Goal: Contribute content: Contribute content

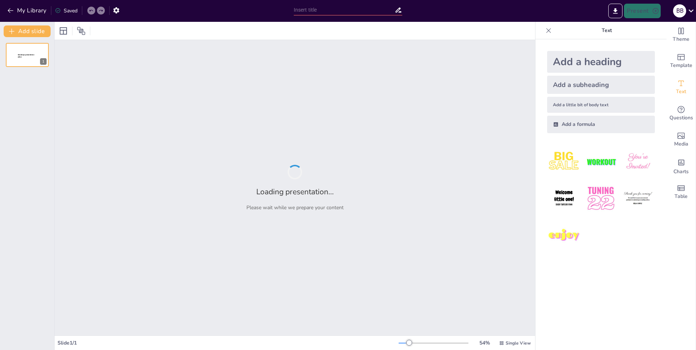
type input "Технологии робототехники в диагностике и лечении"
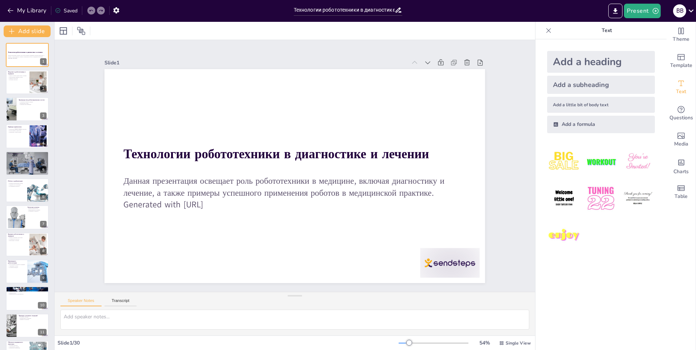
checkbox input "true"
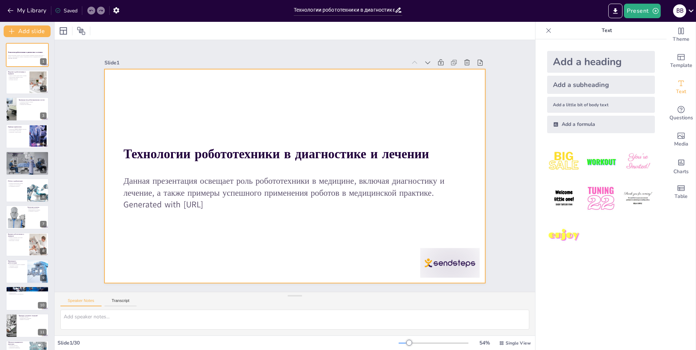
checkbox input "true"
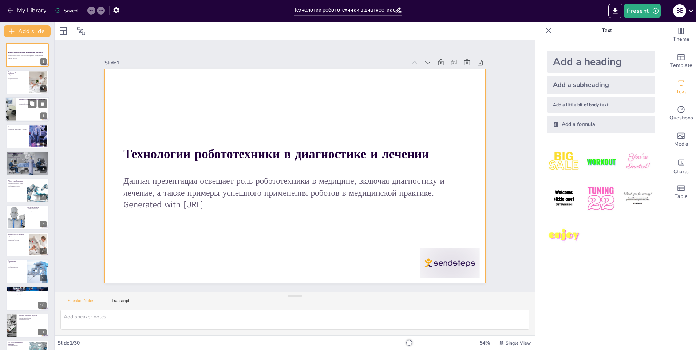
checkbox input "true"
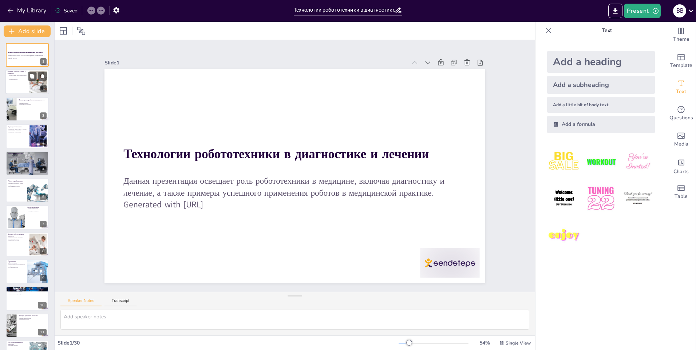
checkbox input "true"
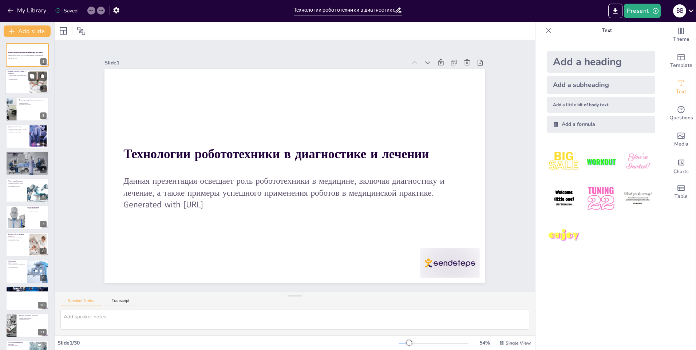
checkbox input "true"
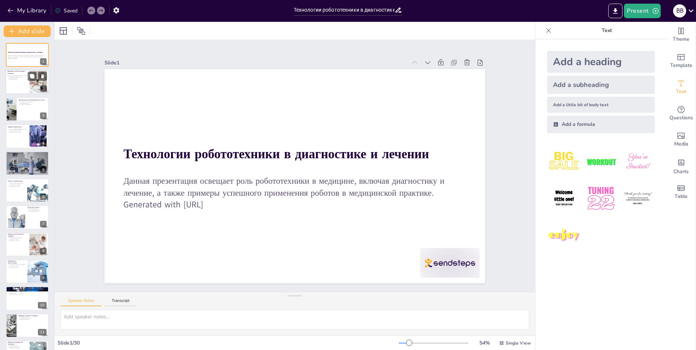
click at [27, 81] on div at bounding box center [27, 82] width 44 height 25
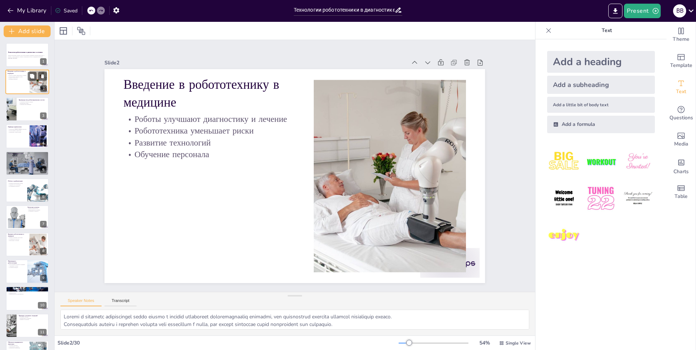
type textarea "Loremi d sitametc adipiscingel seddo eiusmo t incidid utlaboreet doloremagnaali…"
checkbox input "true"
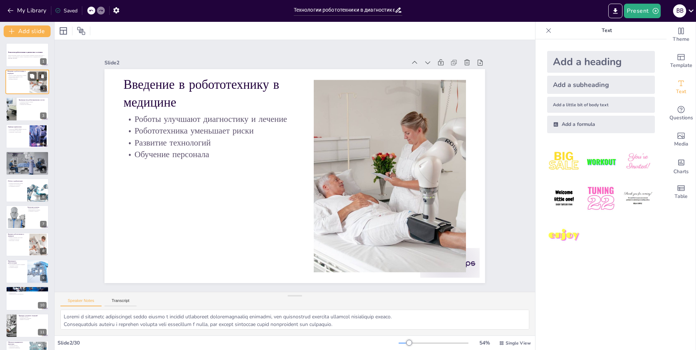
checkbox input "true"
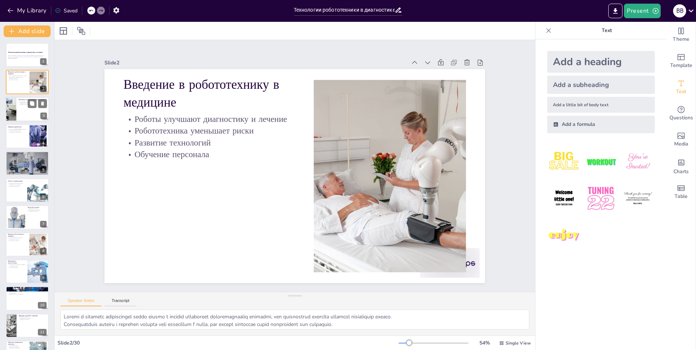
checkbox input "true"
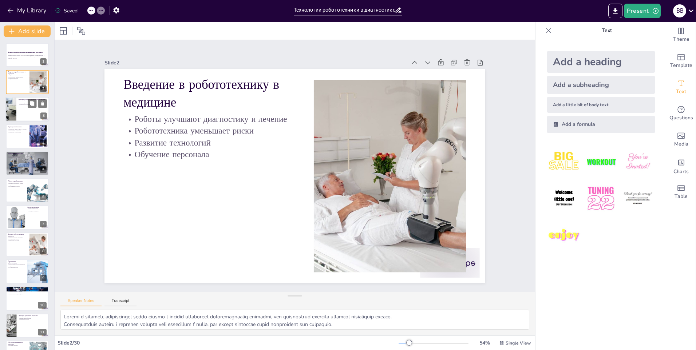
checkbox input "true"
click at [23, 99] on p "Преимущества роботизированных систем" at bounding box center [33, 100] width 28 height 2
type textarea "Сокращение времени операций позволяет медицинским учреждениям обслуживать больш…"
checkbox input "true"
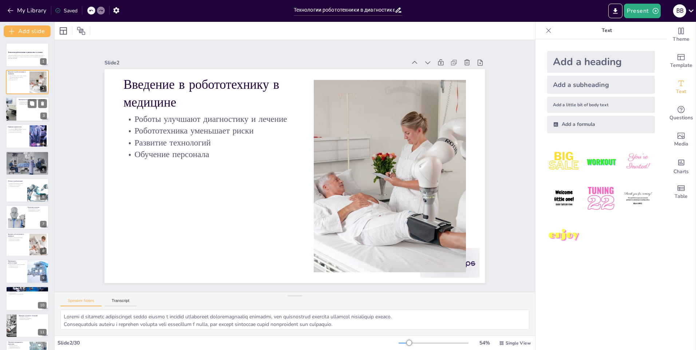
checkbox input "true"
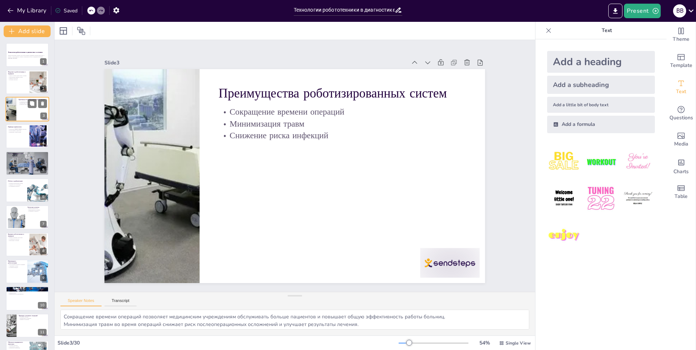
checkbox input "true"
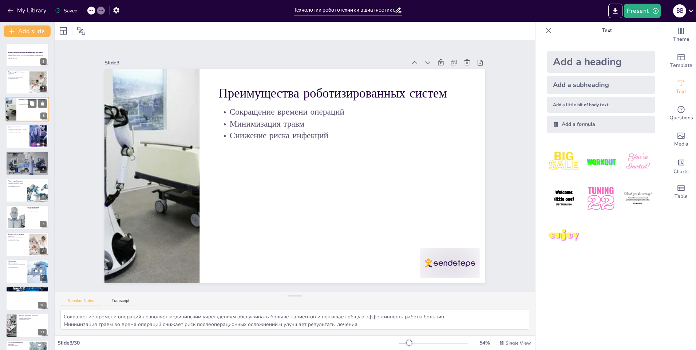
checkbox input "true"
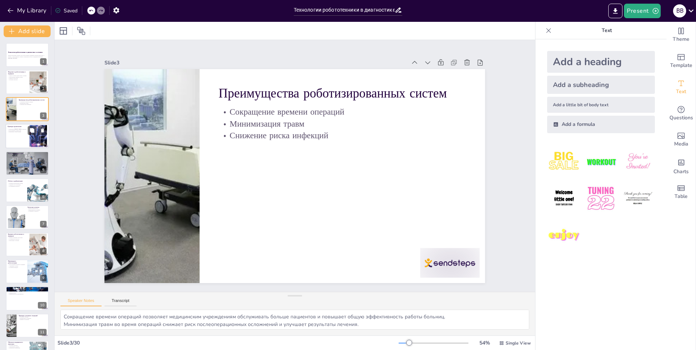
checkbox input "true"
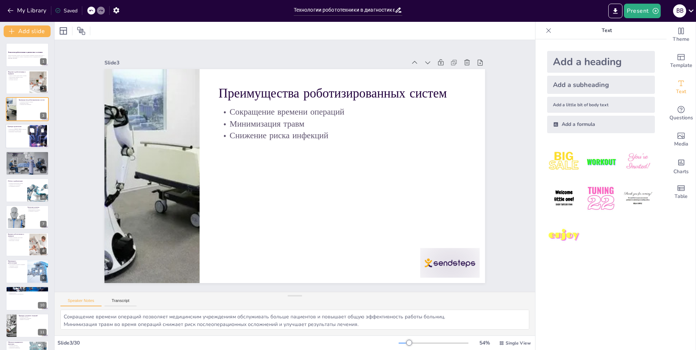
checkbox input "true"
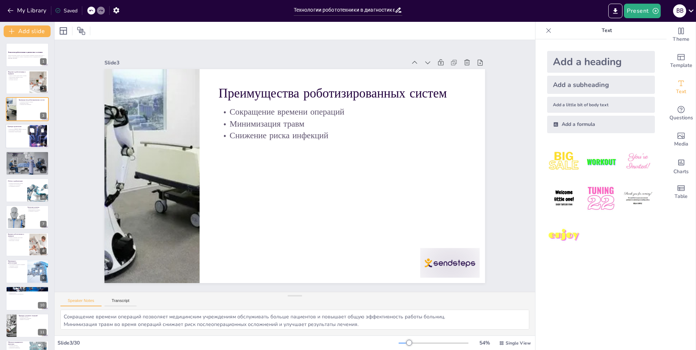
click at [23, 124] on div "Примеры применения Применение Da Vinci в хирургии Использование в радиологии Пр…" at bounding box center [27, 124] width 44 height 0
type textarea "[PERSON_NAME] является одним из самых известных примеров применения робототехни…"
checkbox input "true"
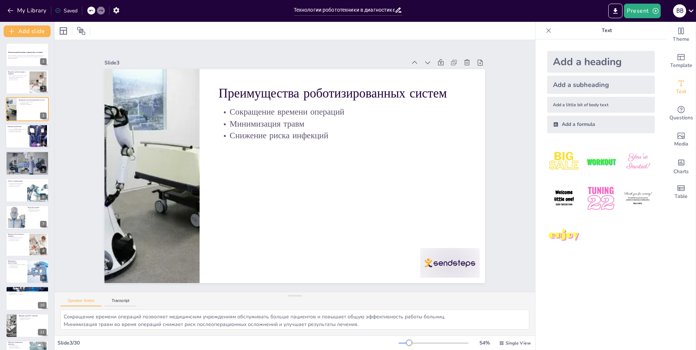
checkbox input "true"
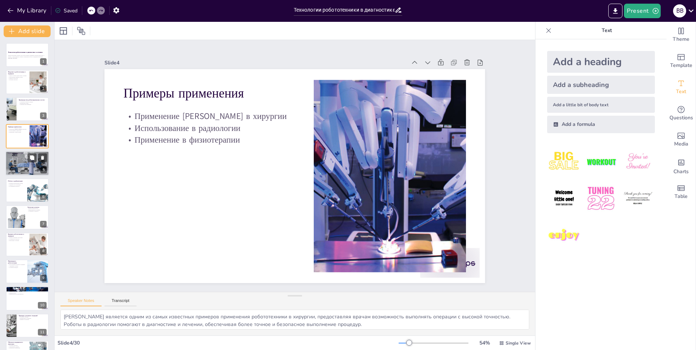
checkbox input "true"
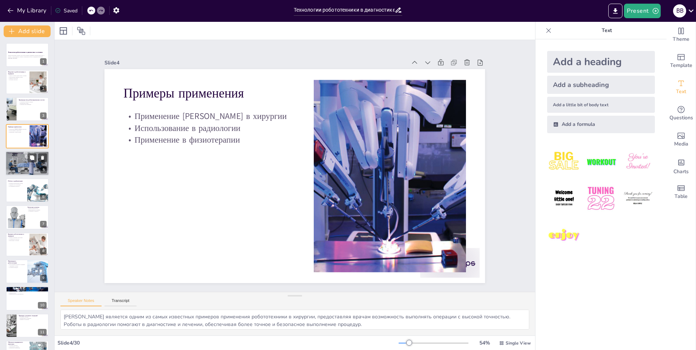
checkbox input "true"
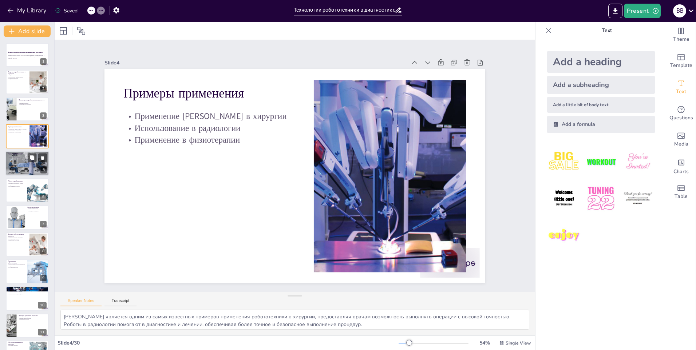
checkbox input "true"
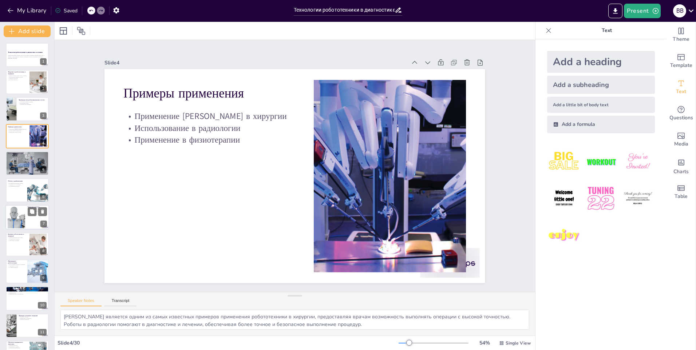
checkbox input "true"
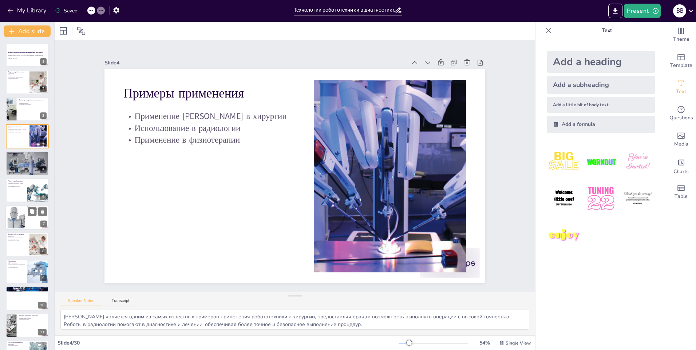
checkbox input "true"
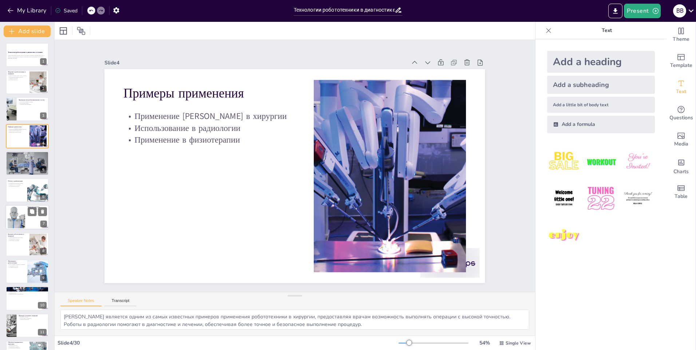
checkbox input "true"
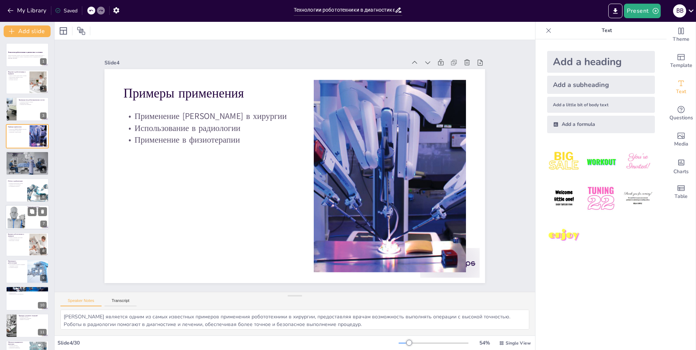
checkbox input "true"
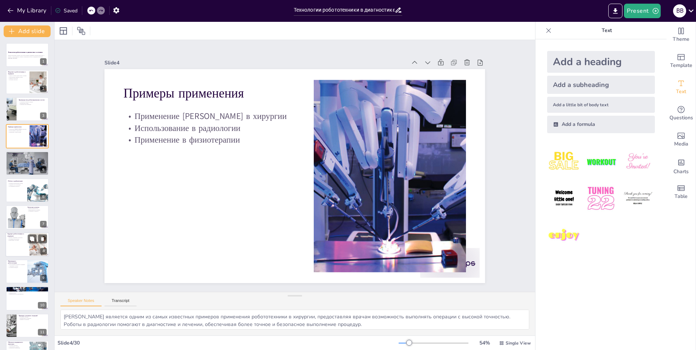
checkbox input "true"
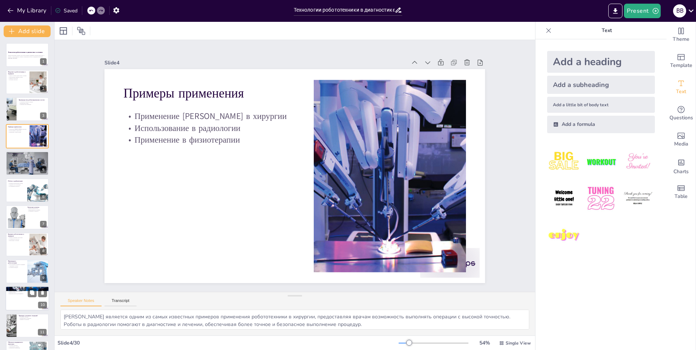
checkbox input "true"
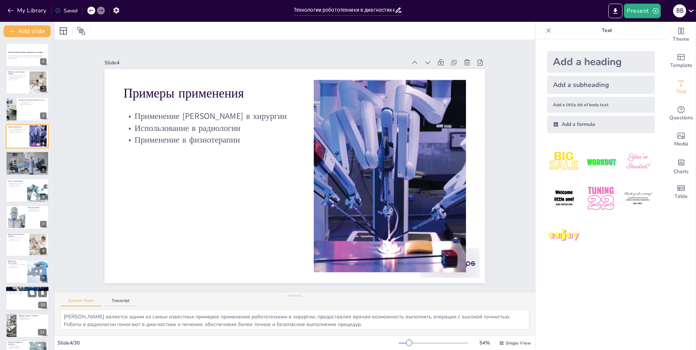
checkbox input "true"
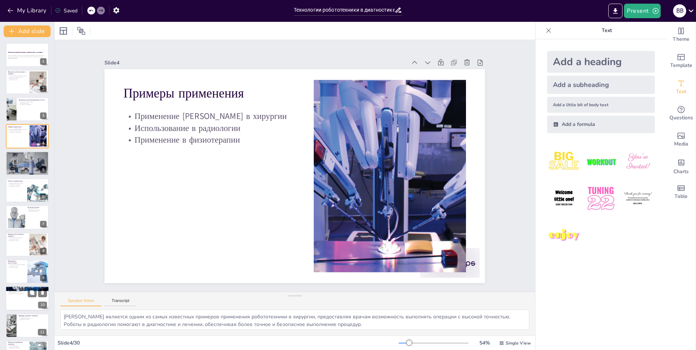
checkbox input "true"
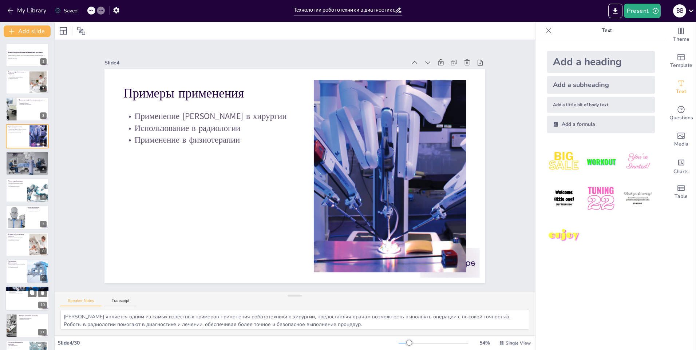
checkbox input "true"
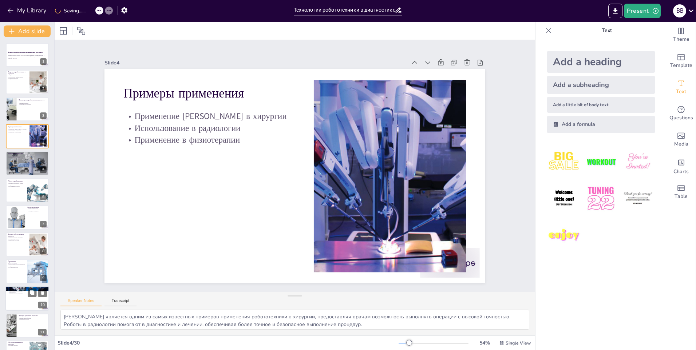
click at [8, 299] on div at bounding box center [27, 298] width 44 height 25
type textarea "Меньшее время восстановления после роботизированной хирургии позволяет пациента…"
checkbox input "true"
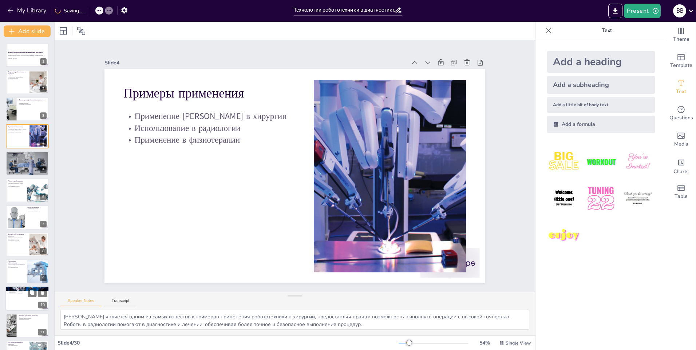
checkbox input "true"
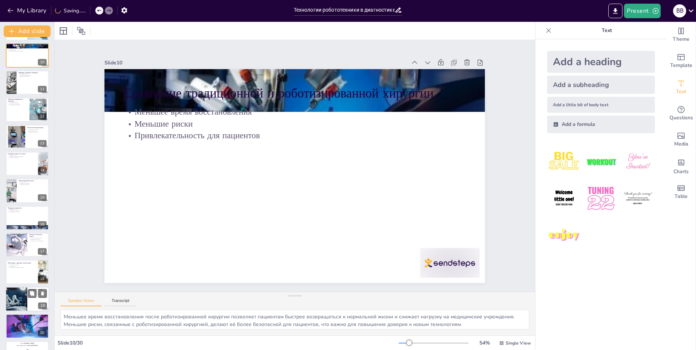
checkbox input "true"
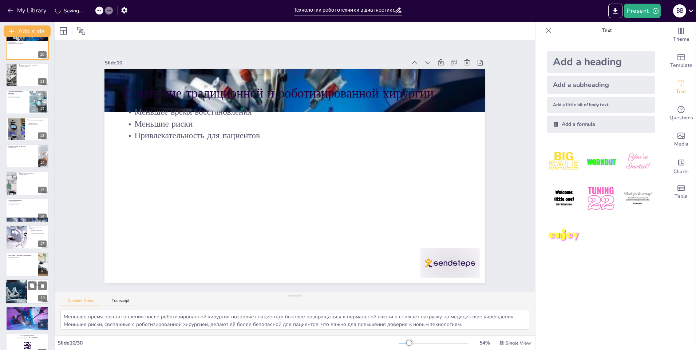
click at [9, 295] on div at bounding box center [17, 291] width 36 height 25
checkbox input "true"
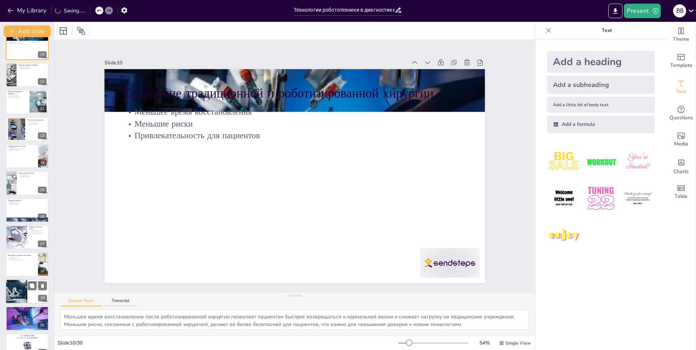
checkbox input "true"
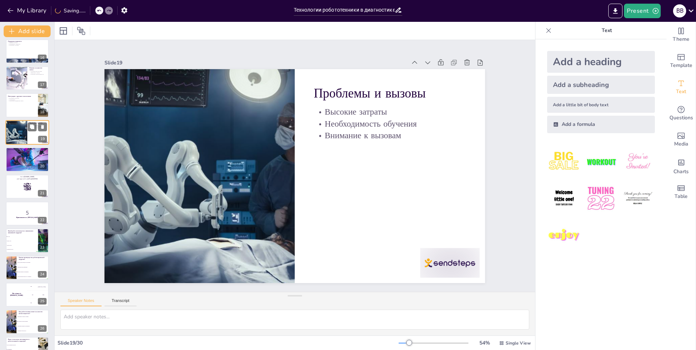
scroll to position [421, 0]
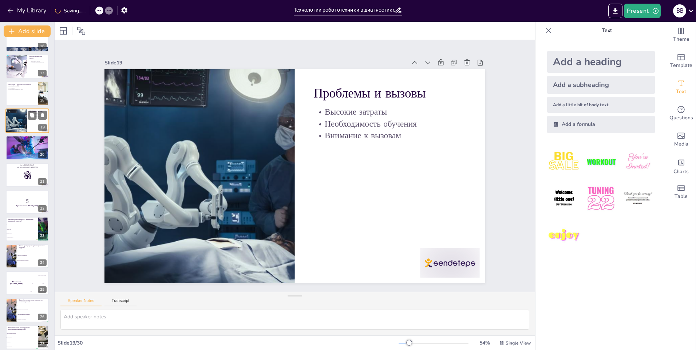
checkbox input "true"
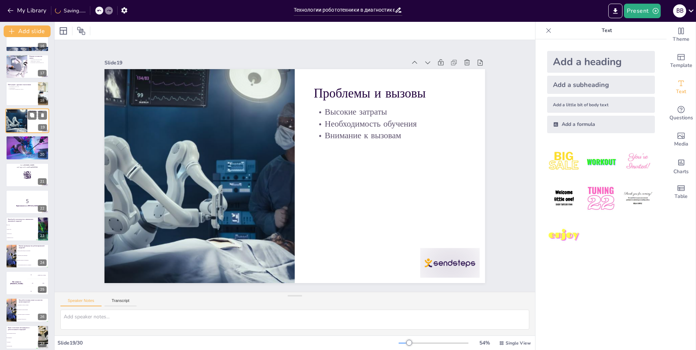
checkbox input "true"
click at [9, 295] on div "Технологии робототехники в диагностике и лечении Данная презентация освещает ро…" at bounding box center [27, 26] width 54 height 809
checkbox input "true"
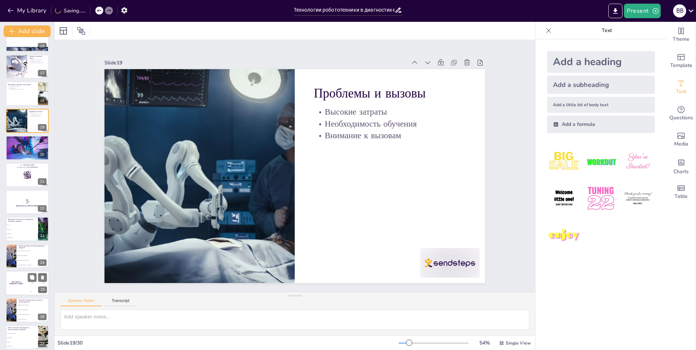
checkbox input "true"
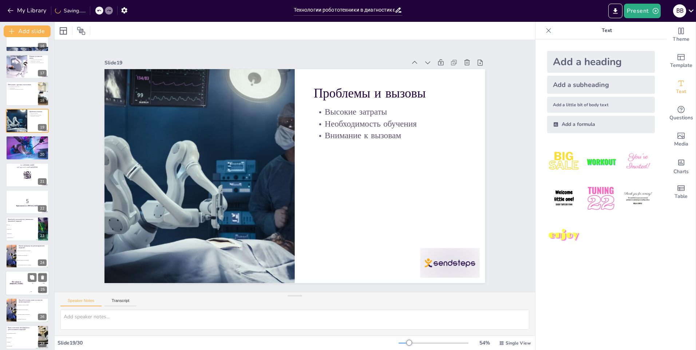
checkbox input "true"
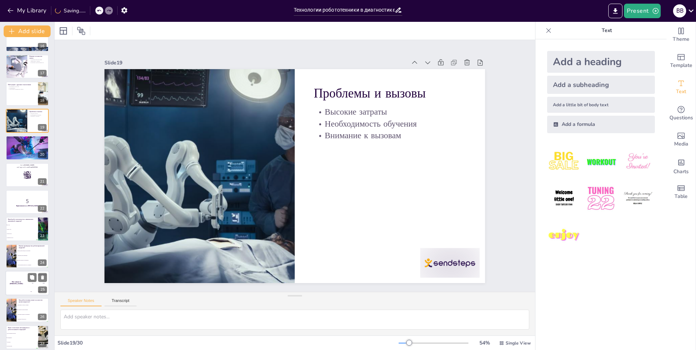
checkbox input "true"
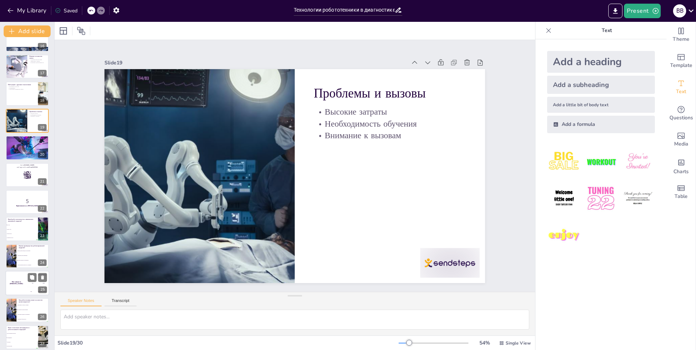
click at [17, 280] on div "The winner is [PERSON_NAME]" at bounding box center [16, 283] width 22 height 25
checkbox input "true"
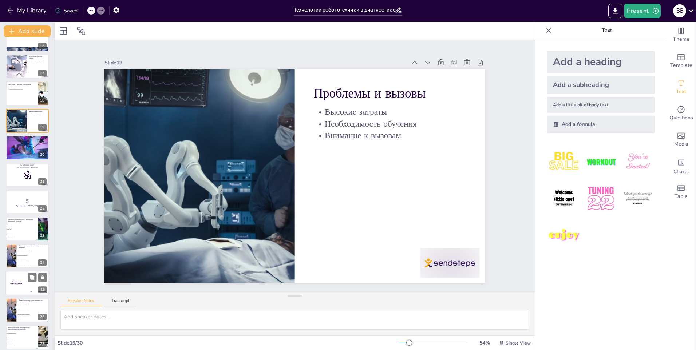
checkbox input "true"
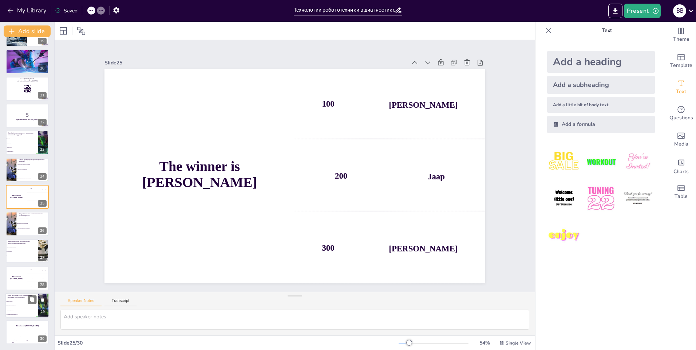
checkbox input "true"
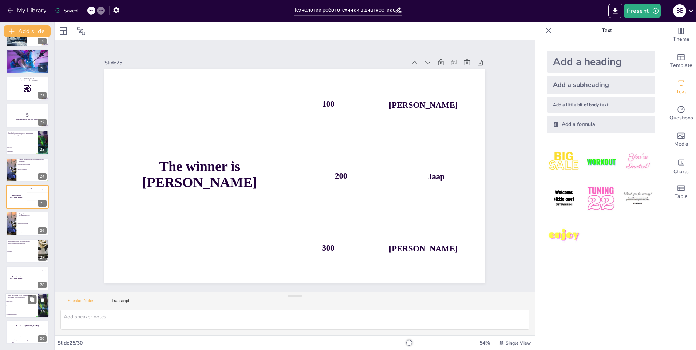
checkbox input "true"
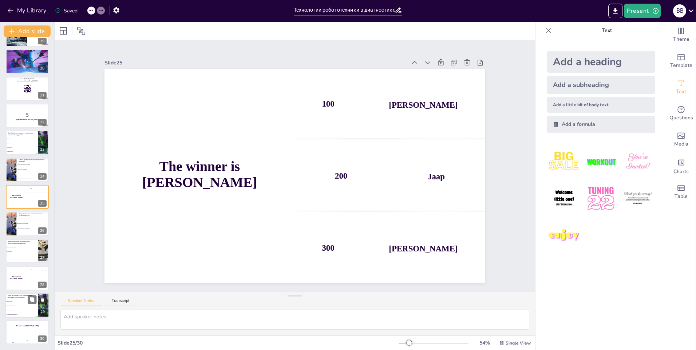
checkbox input "true"
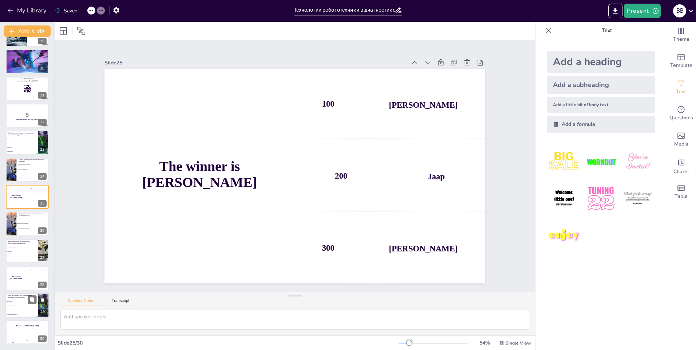
checkbox input "true"
click at [8, 250] on li "Телемедицина" at bounding box center [21, 251] width 33 height 4
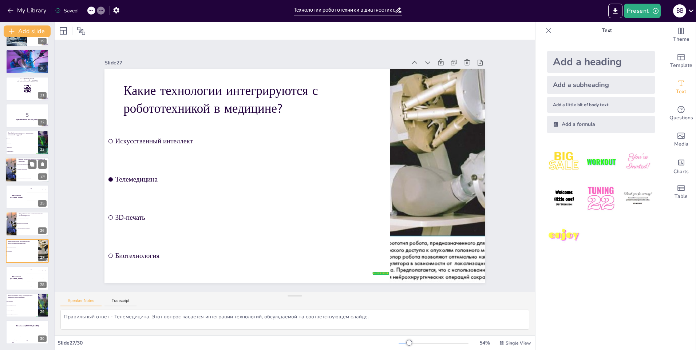
click at [15, 179] on div at bounding box center [11, 170] width 33 height 25
